Goal: Navigation & Orientation: Understand site structure

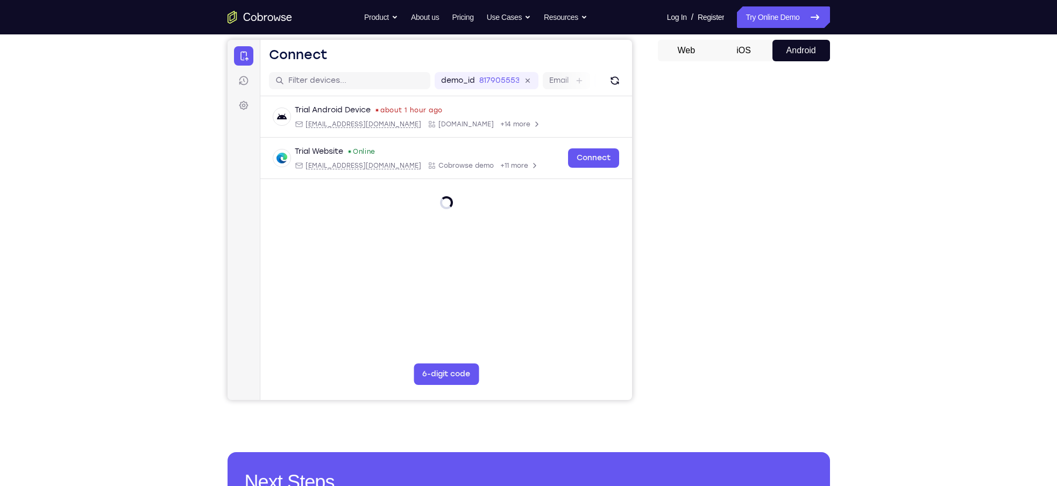
scroll to position [98, 0]
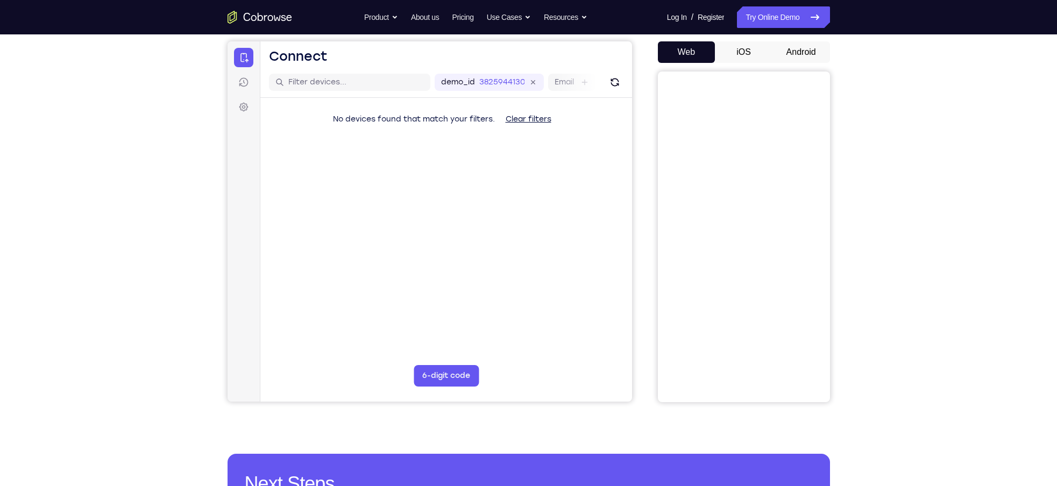
click at [788, 55] on button "Android" at bounding box center [801, 52] width 58 height 22
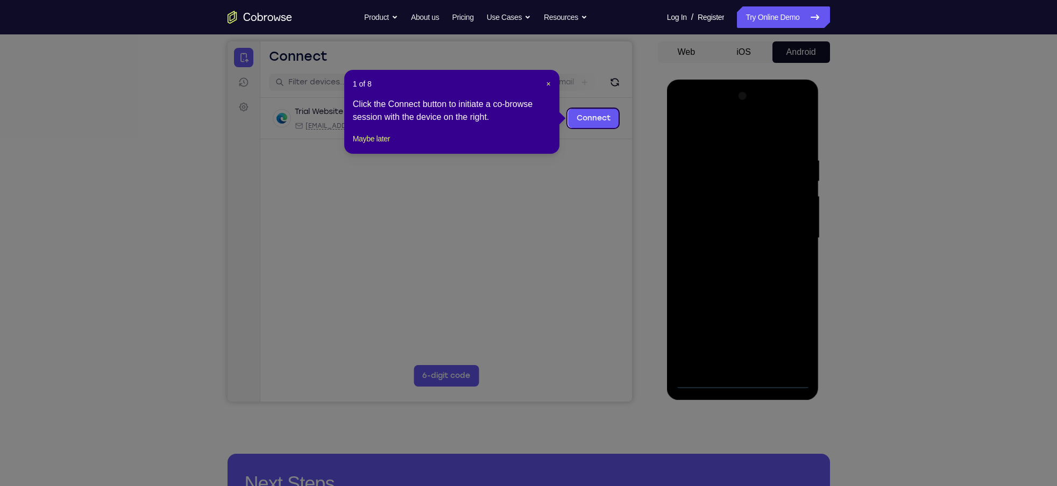
click at [544, 84] on header "1 of 8 ×" at bounding box center [452, 84] width 198 height 11
click at [368, 139] on div "1 of 8 × Click the Connect button to initiate a co-browse session with the devi…" at bounding box center [451, 112] width 215 height 84
click at [374, 145] on button "Maybe later" at bounding box center [371, 138] width 37 height 13
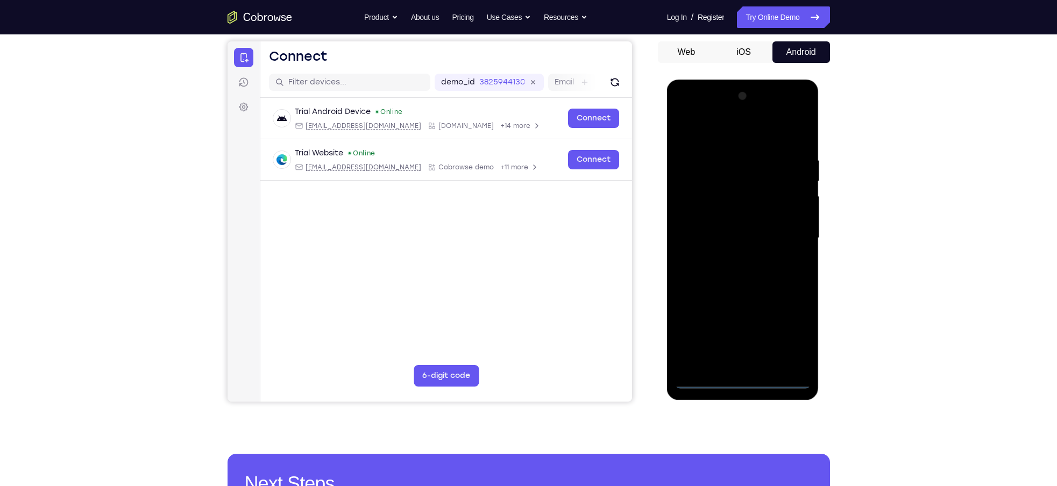
click at [743, 381] on div at bounding box center [743, 238] width 136 height 301
click at [790, 340] on div at bounding box center [743, 238] width 136 height 301
click at [738, 141] on div at bounding box center [743, 238] width 136 height 301
click at [783, 236] on div at bounding box center [743, 238] width 136 height 301
click at [728, 262] on div at bounding box center [743, 238] width 136 height 301
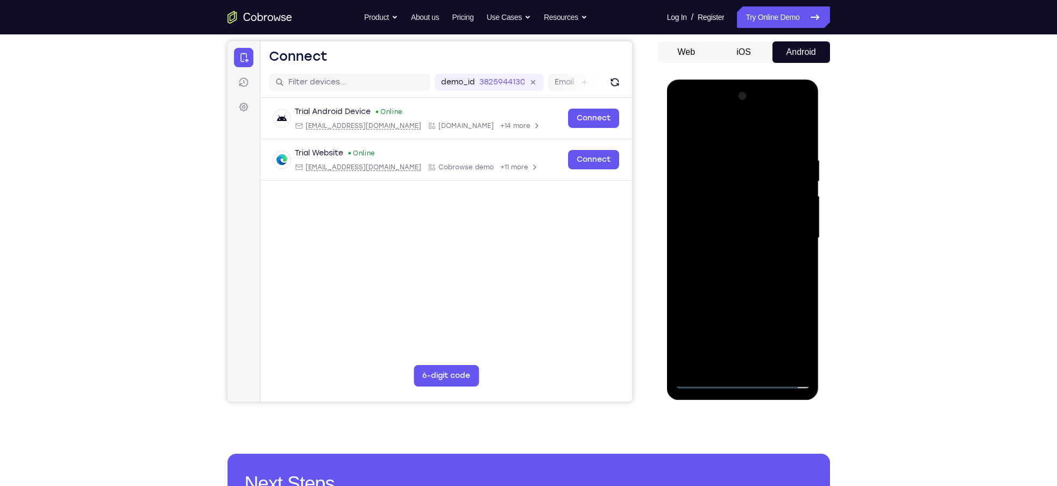
click at [733, 225] on div at bounding box center [743, 238] width 136 height 301
click at [730, 215] on div at bounding box center [743, 238] width 136 height 301
click at [706, 236] on div at bounding box center [743, 238] width 136 height 301
click at [737, 284] on div at bounding box center [743, 238] width 136 height 301
click at [767, 364] on div at bounding box center [743, 238] width 136 height 301
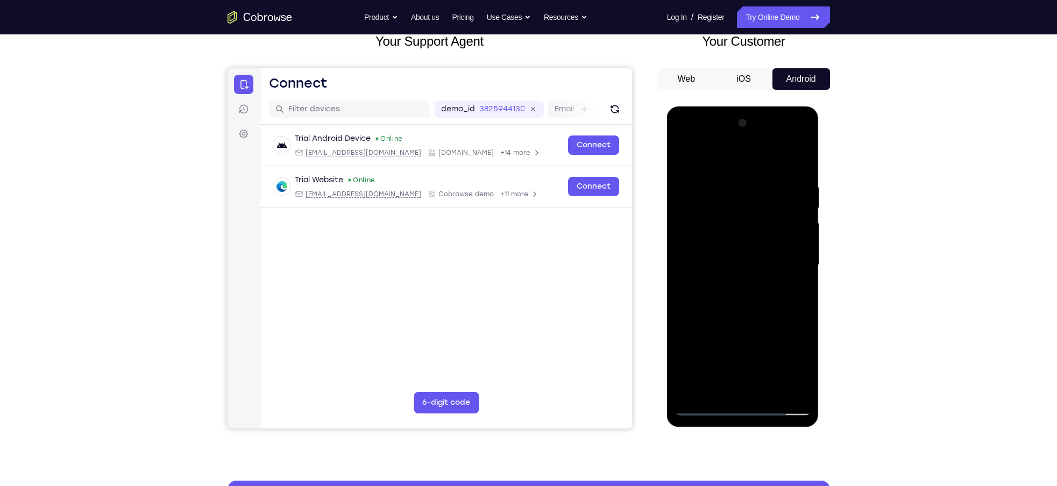
scroll to position [71, 0]
click at [744, 328] on div at bounding box center [743, 265] width 136 height 301
click at [728, 275] on div at bounding box center [743, 265] width 136 height 301
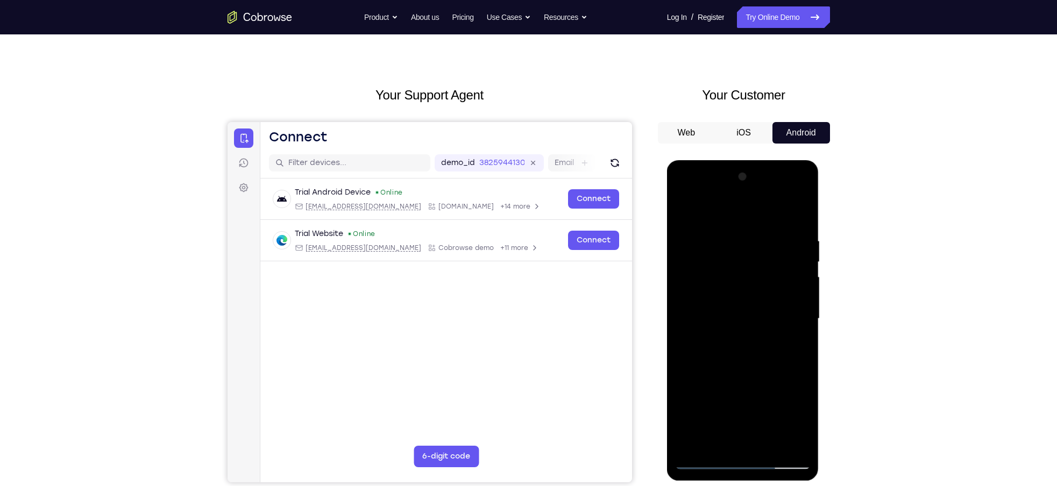
scroll to position [15, 0]
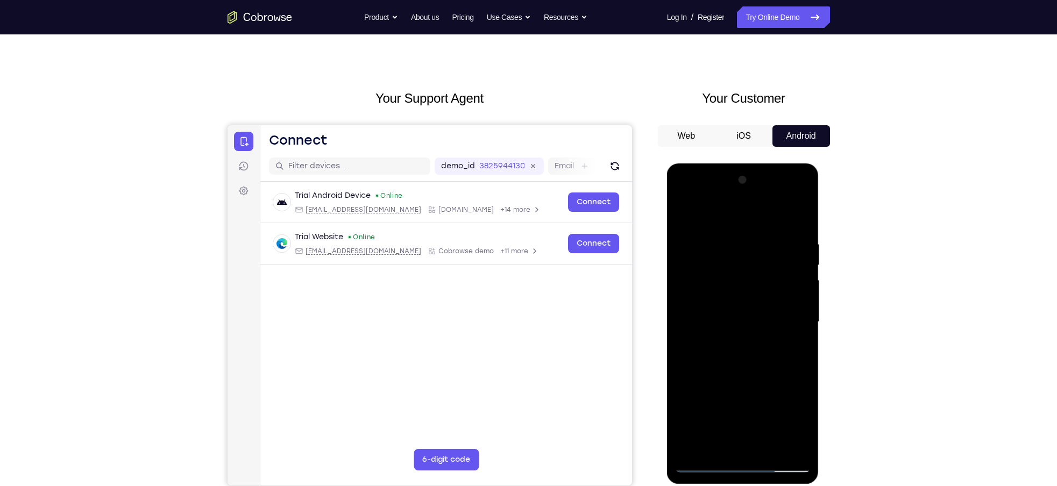
click at [718, 277] on div at bounding box center [743, 322] width 136 height 301
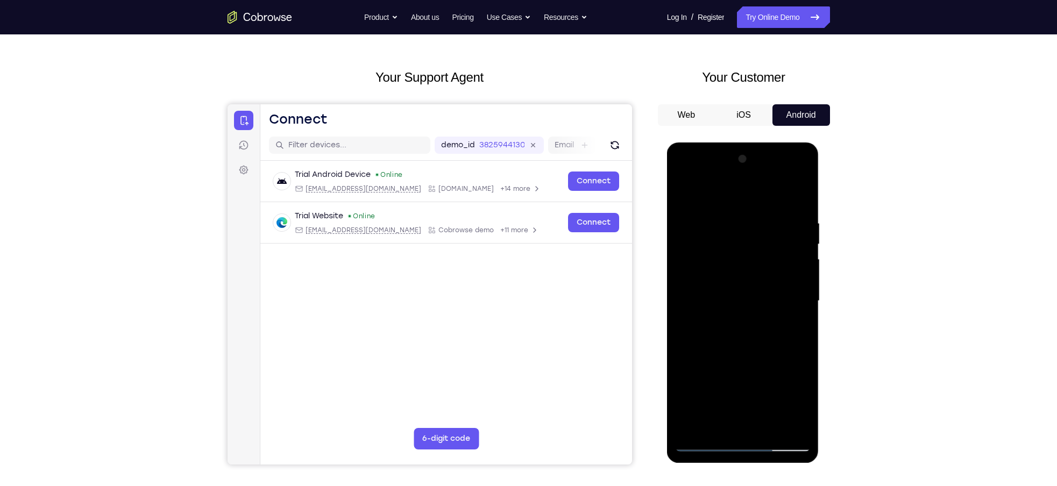
scroll to position [36, 0]
click at [756, 353] on div at bounding box center [743, 300] width 136 height 301
click at [789, 327] on div at bounding box center [743, 300] width 136 height 301
click at [685, 189] on div at bounding box center [743, 300] width 136 height 301
click at [749, 308] on div at bounding box center [743, 300] width 136 height 301
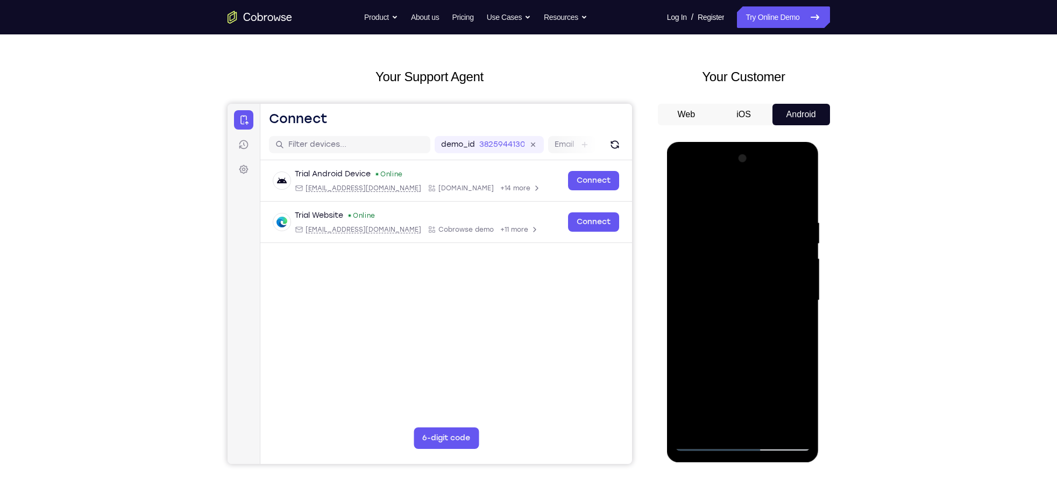
click at [797, 325] on div at bounding box center [743, 300] width 136 height 301
click at [655, 259] on div "Your Support Agent Your Customer Web iOS Android" at bounding box center [528, 265] width 602 height 397
click at [683, 194] on div at bounding box center [743, 300] width 136 height 301
click at [733, 308] on div at bounding box center [743, 300] width 136 height 301
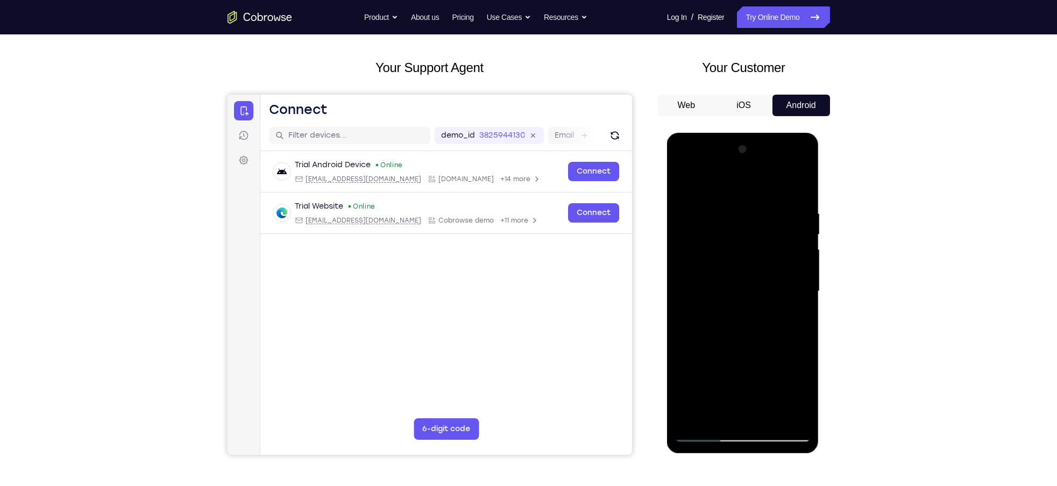
click at [715, 412] on div at bounding box center [743, 291] width 136 height 301
click at [799, 315] on div at bounding box center [743, 291] width 136 height 301
click at [681, 186] on div at bounding box center [743, 291] width 136 height 301
click at [687, 181] on div at bounding box center [743, 291] width 136 height 301
click at [718, 418] on div at bounding box center [743, 291] width 136 height 301
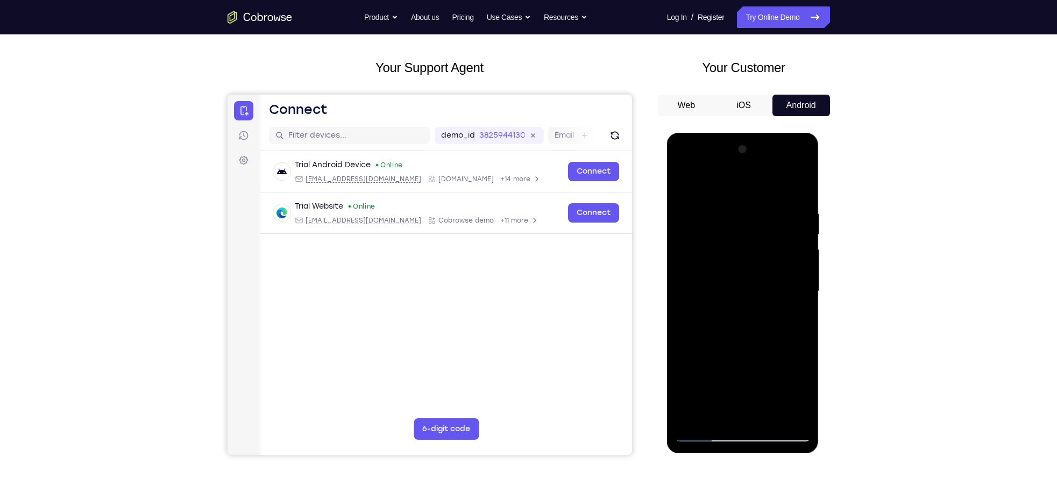
click at [715, 184] on div at bounding box center [743, 291] width 136 height 301
click at [717, 283] on div at bounding box center [743, 291] width 136 height 301
click at [736, 224] on div at bounding box center [743, 291] width 136 height 301
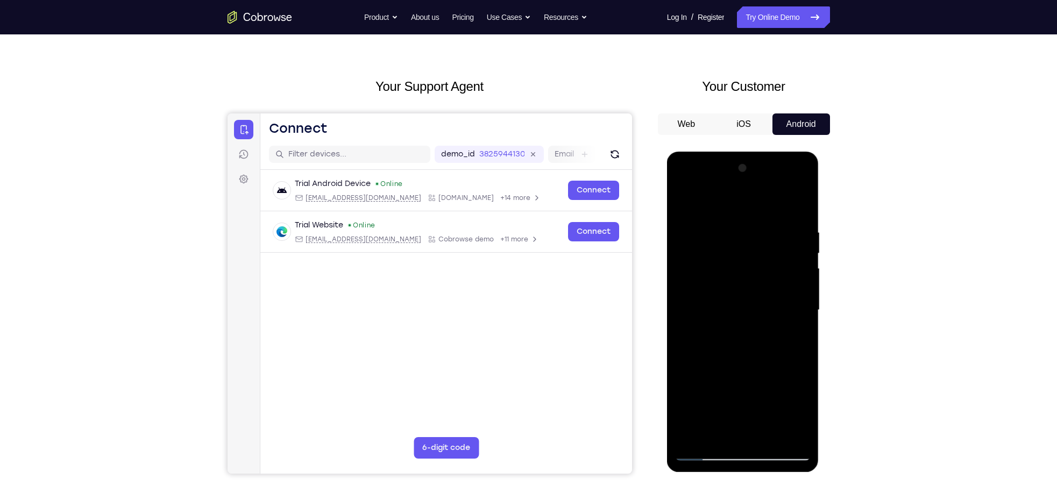
click at [683, 199] on div at bounding box center [743, 310] width 136 height 301
click at [799, 200] on div at bounding box center [743, 310] width 136 height 301
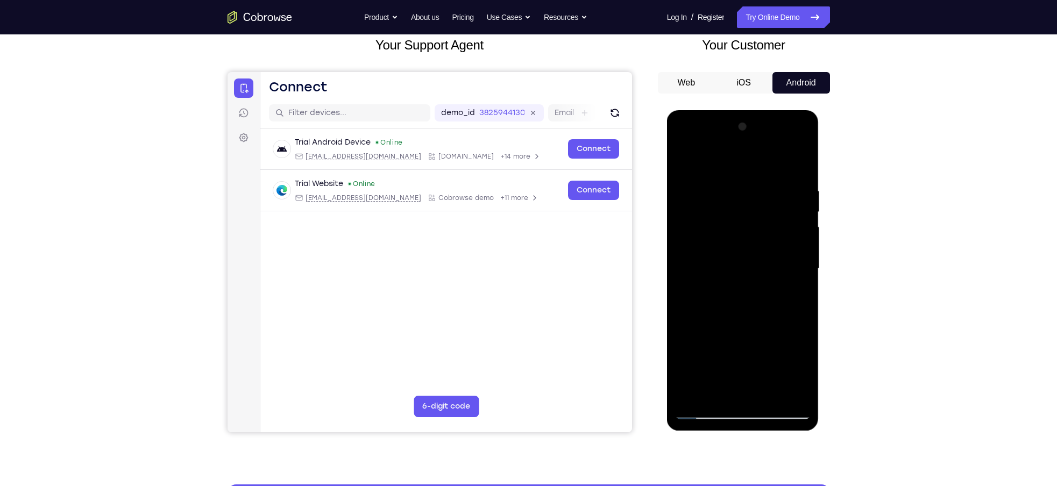
scroll to position [71, 0]
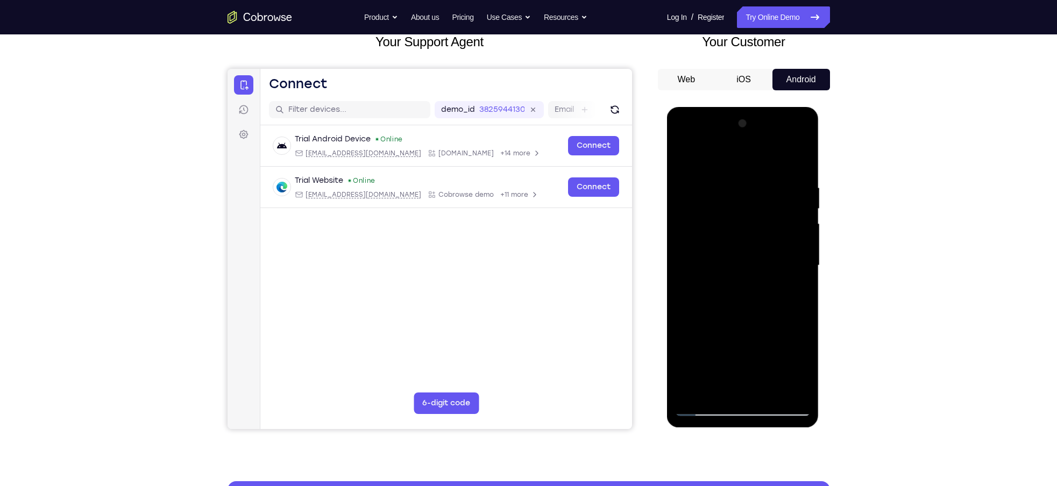
click at [790, 317] on div at bounding box center [743, 265] width 136 height 301
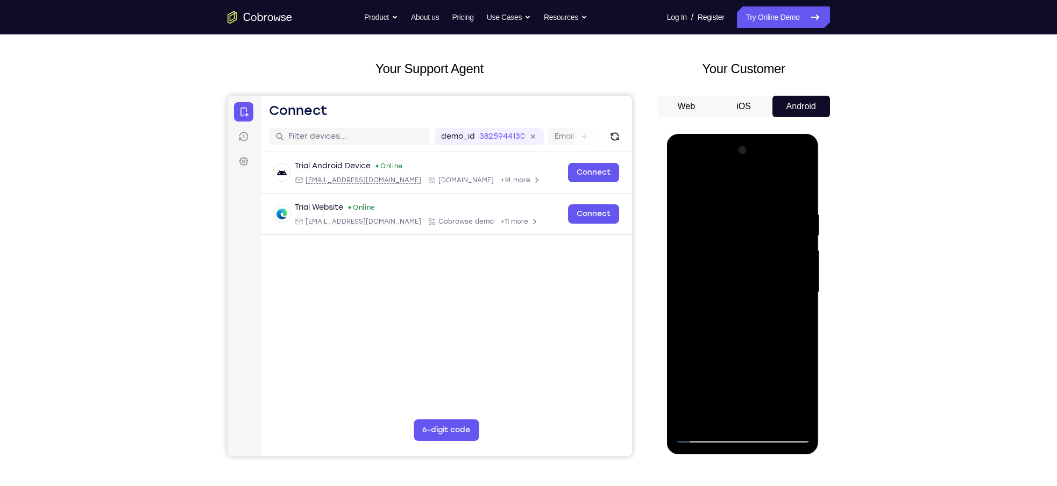
scroll to position [42, 0]
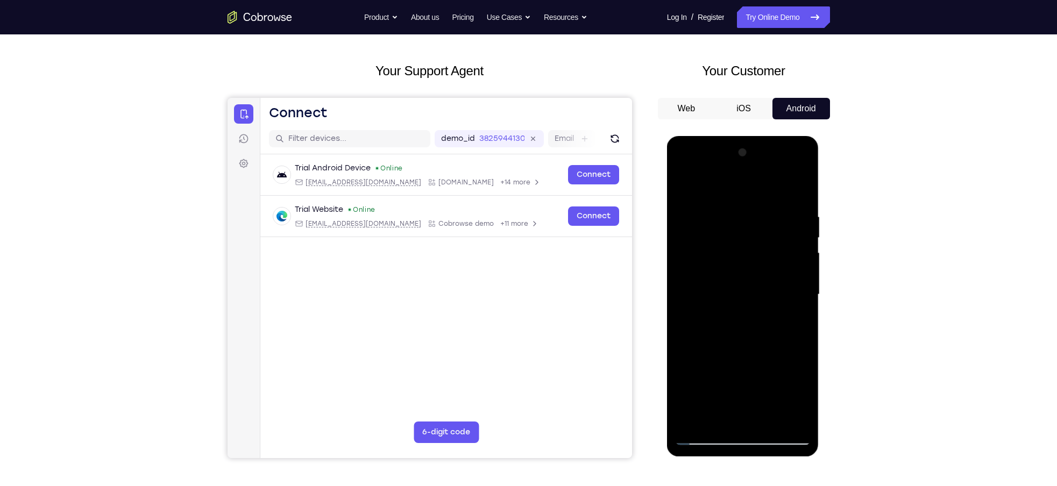
click at [683, 186] on div at bounding box center [743, 294] width 136 height 301
click at [699, 255] on div at bounding box center [743, 294] width 136 height 301
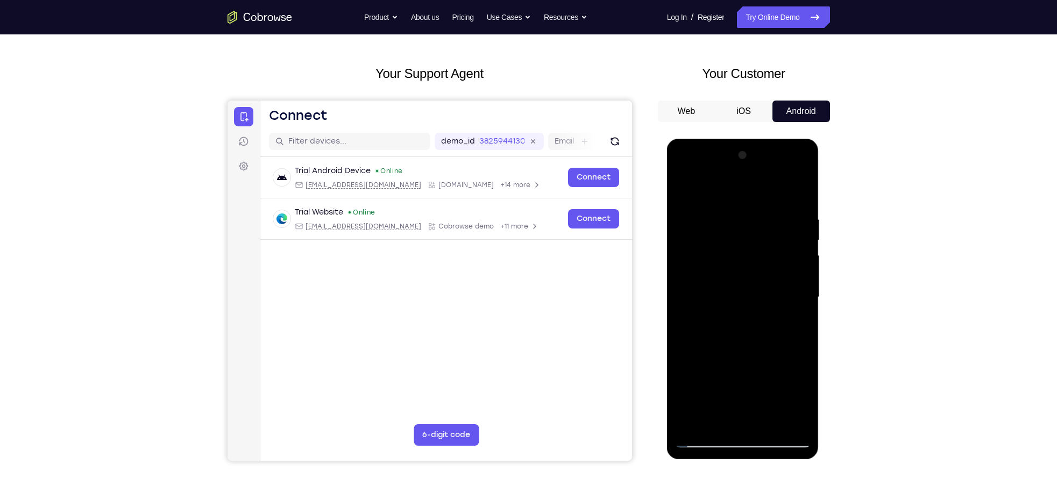
scroll to position [39, 0]
click at [683, 188] on div at bounding box center [743, 297] width 136 height 301
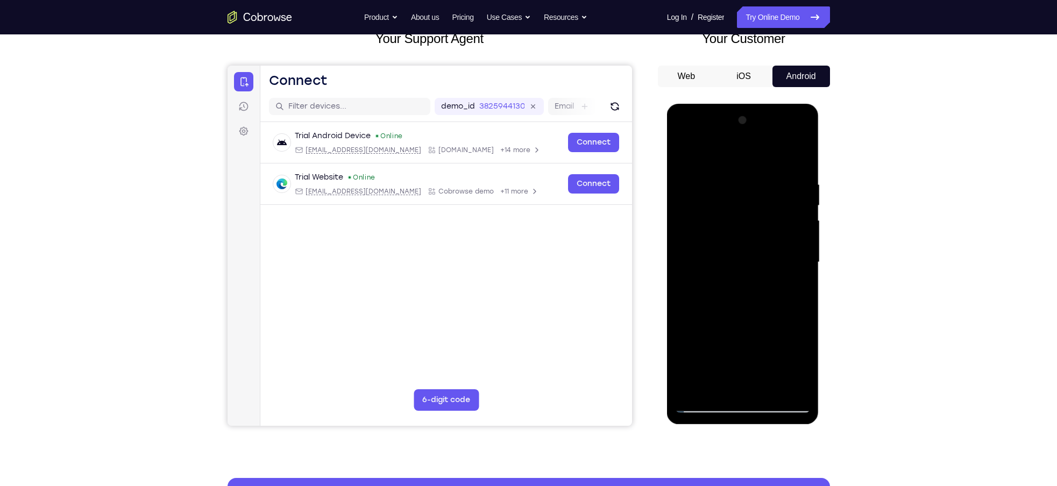
scroll to position [105, 0]
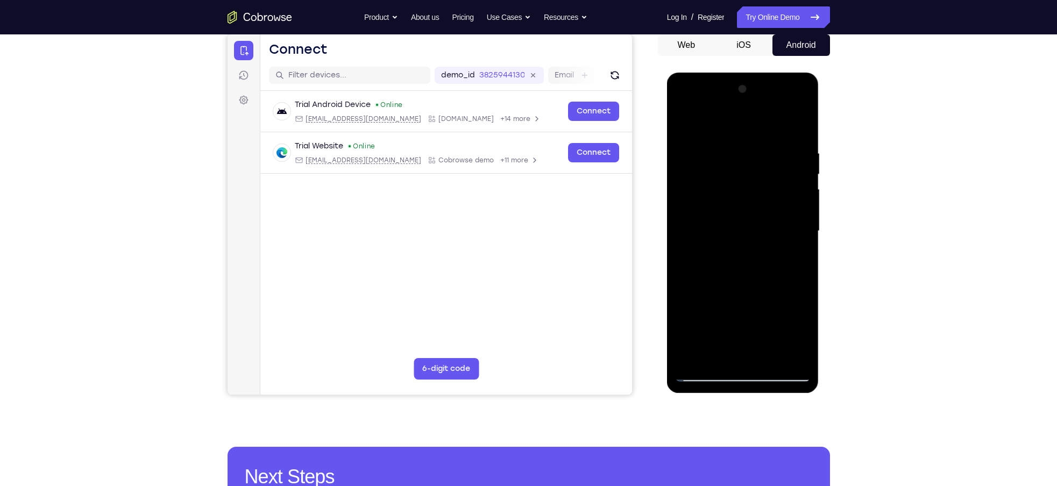
drag, startPoint x: 743, startPoint y: 233, endPoint x: 739, endPoint y: 208, distance: 24.9
click at [739, 208] on div at bounding box center [743, 231] width 136 height 301
click at [699, 252] on div at bounding box center [743, 231] width 136 height 301
click at [696, 244] on div at bounding box center [743, 231] width 136 height 301
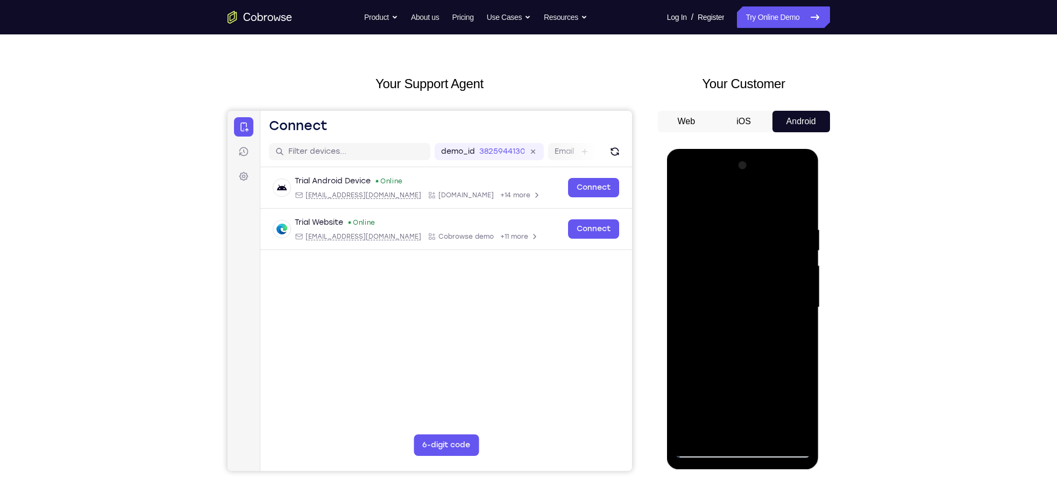
scroll to position [24, 0]
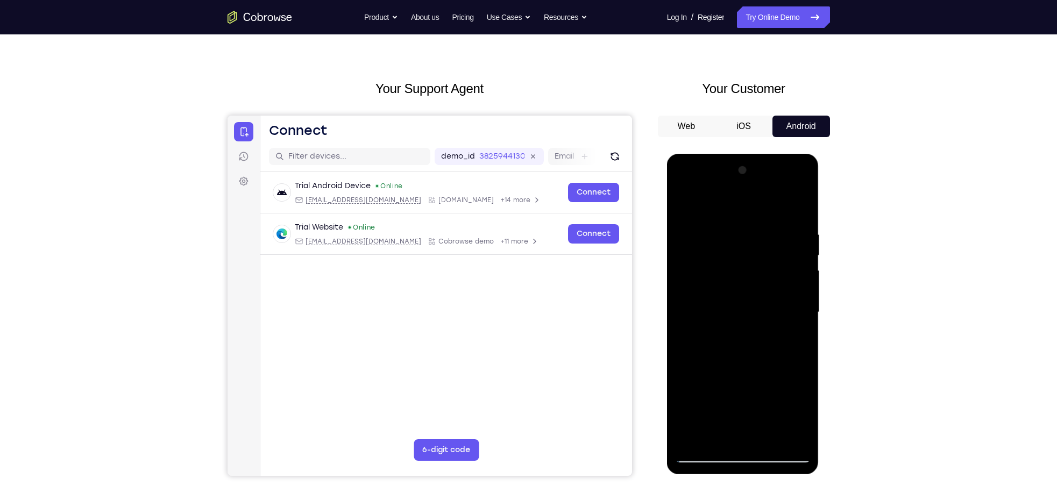
drag, startPoint x: 736, startPoint y: 273, endPoint x: 739, endPoint y: 317, distance: 43.7
click at [739, 317] on div at bounding box center [743, 312] width 136 height 301
drag, startPoint x: 717, startPoint y: 232, endPoint x: 727, endPoint y: 304, distance: 72.7
click at [727, 304] on div at bounding box center [743, 312] width 136 height 301
click at [686, 205] on div at bounding box center [743, 312] width 136 height 301
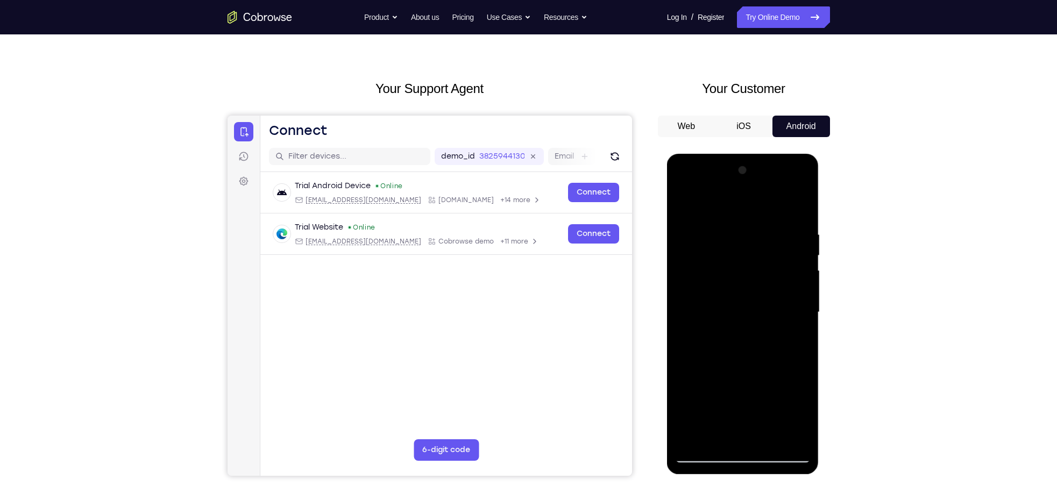
drag, startPoint x: 730, startPoint y: 338, endPoint x: 718, endPoint y: 262, distance: 76.7
click at [718, 262] on div at bounding box center [743, 312] width 136 height 301
drag, startPoint x: 732, startPoint y: 321, endPoint x: 723, endPoint y: 233, distance: 88.7
click at [723, 233] on div at bounding box center [743, 312] width 136 height 301
drag, startPoint x: 785, startPoint y: 241, endPoint x: 776, endPoint y: 295, distance: 54.5
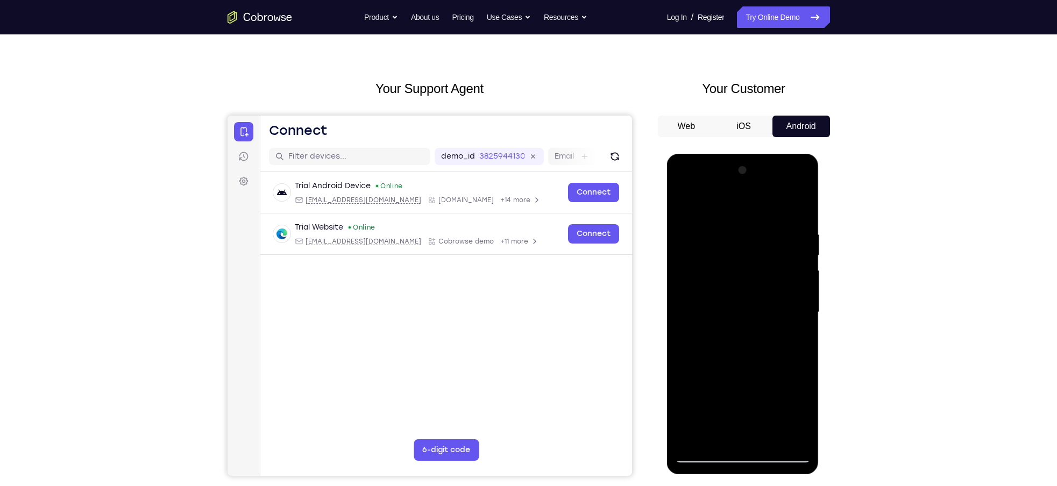
click at [776, 295] on div at bounding box center [743, 312] width 136 height 301
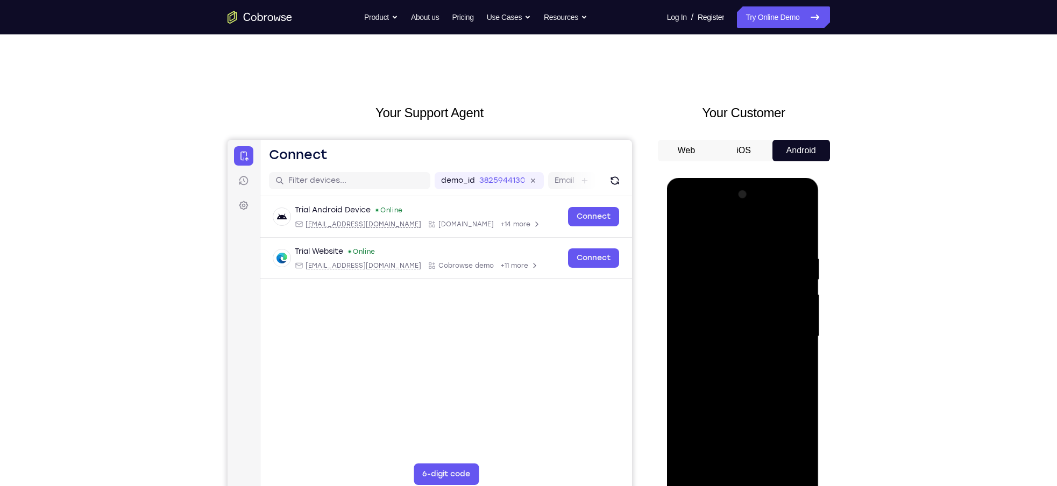
drag, startPoint x: 786, startPoint y: 255, endPoint x: 790, endPoint y: 319, distance: 64.7
click at [790, 319] on div at bounding box center [743, 336] width 136 height 301
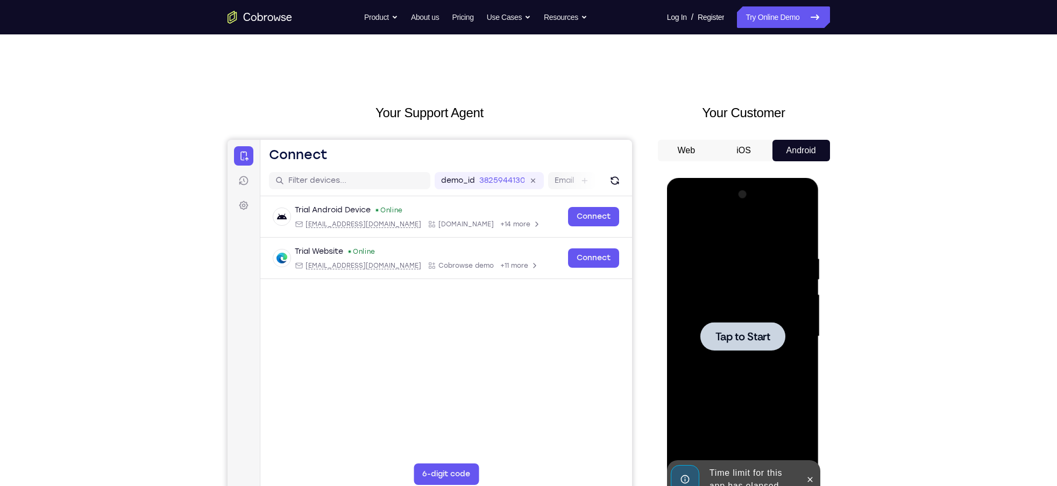
drag, startPoint x: 783, startPoint y: 247, endPoint x: 774, endPoint y: 339, distance: 91.9
click at [774, 178] on div "Tap to Start" at bounding box center [743, 178] width 152 height 0
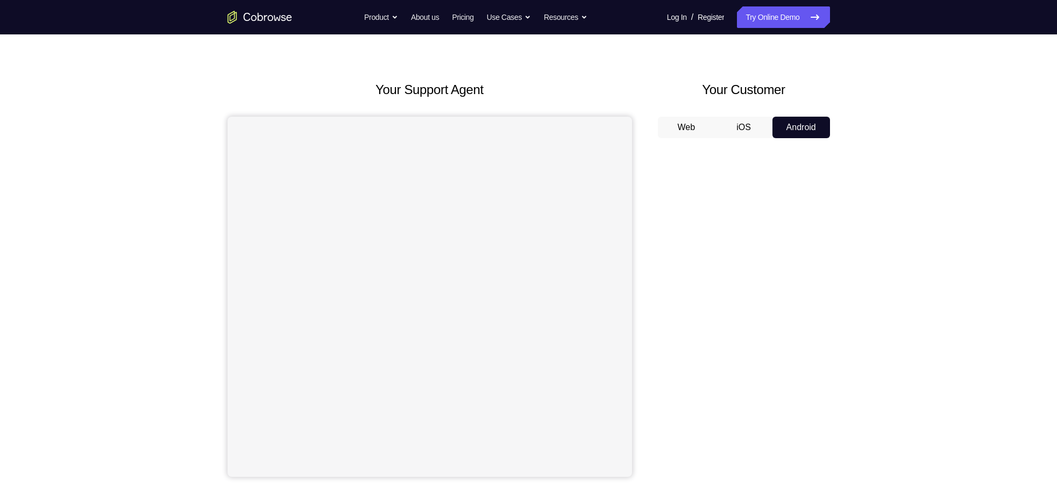
scroll to position [24, 0]
